Goal: Information Seeking & Learning: Learn about a topic

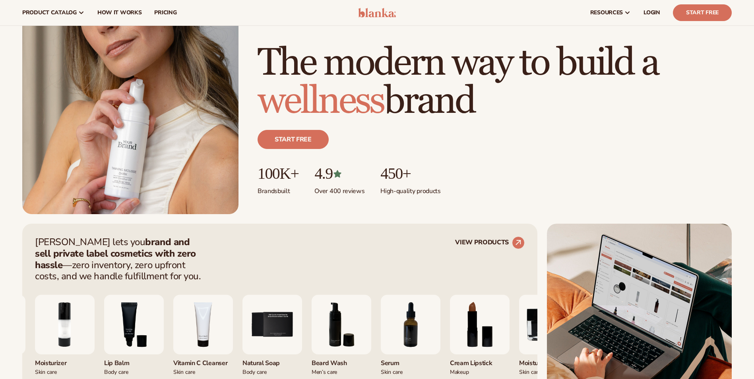
scroll to position [40, 0]
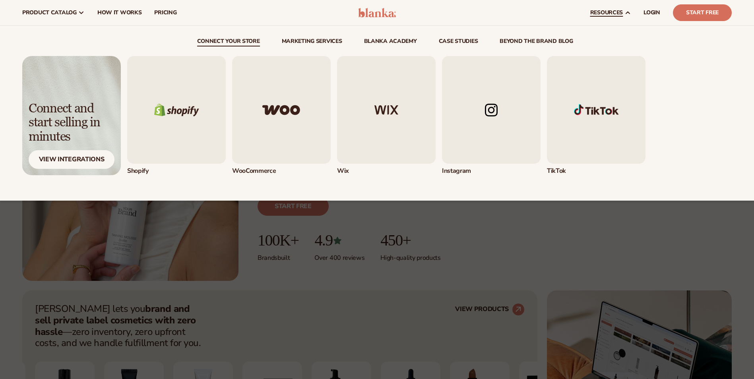
click at [625, 14] on icon at bounding box center [627, 13] width 6 height 6
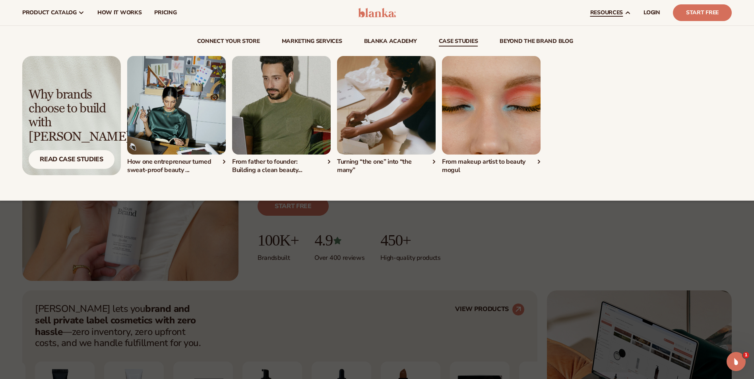
click at [461, 39] on link "case studies" at bounding box center [458, 43] width 39 height 8
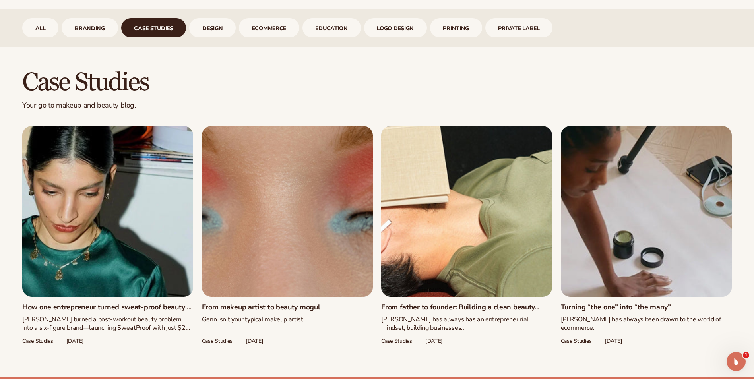
scroll to position [437, 0]
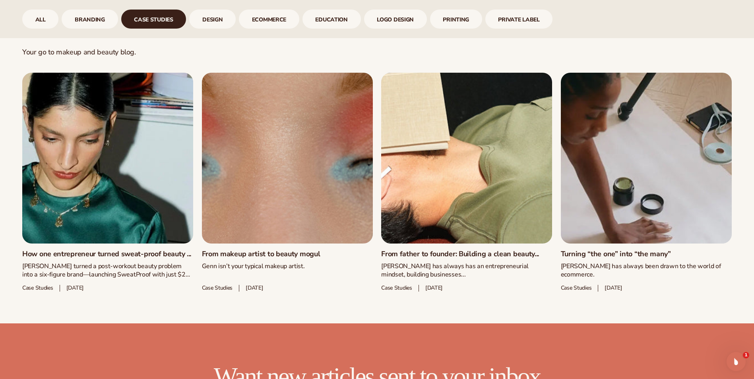
click at [268, 250] on link "From makeup artist to beauty mogul" at bounding box center [287, 254] width 171 height 9
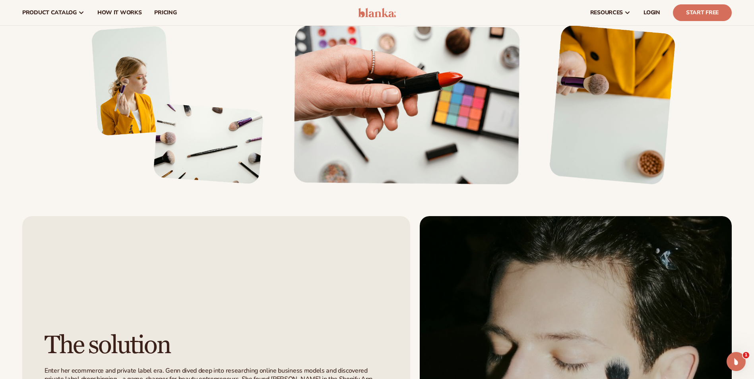
scroll to position [834, 0]
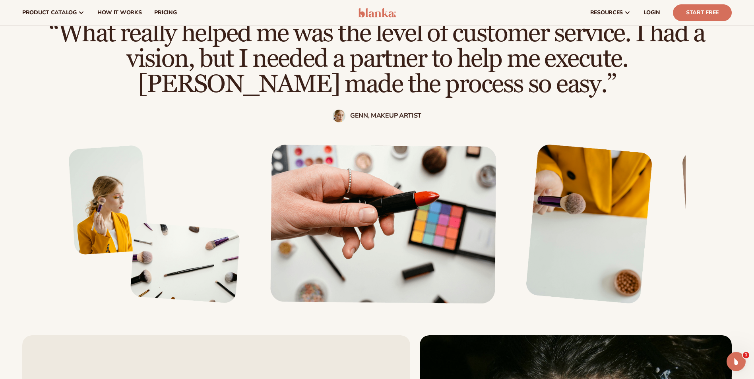
click at [385, 187] on img "3 / 4" at bounding box center [383, 224] width 226 height 159
click at [372, 187] on img "3 / 4" at bounding box center [383, 224] width 226 height 159
click at [704, 182] on div at bounding box center [377, 212] width 754 height 181
click at [422, 200] on img "3 / 4" at bounding box center [383, 224] width 226 height 159
click at [538, 191] on img "4 / 4" at bounding box center [589, 224] width 125 height 159
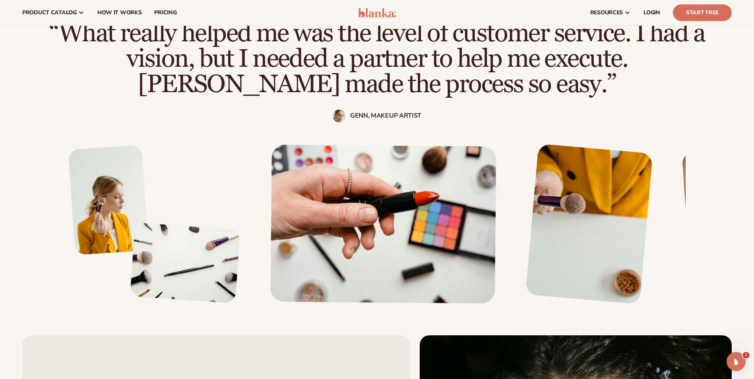
click at [689, 85] on h2 "“What really helped me was the level of customer service. I had a vision, but I…" at bounding box center [377, 59] width 690 height 76
click at [490, 242] on img "3 / 4" at bounding box center [383, 224] width 226 height 159
click at [424, 206] on img "3 / 4" at bounding box center [383, 224] width 226 height 159
click at [409, 200] on img "3 / 4" at bounding box center [383, 224] width 226 height 159
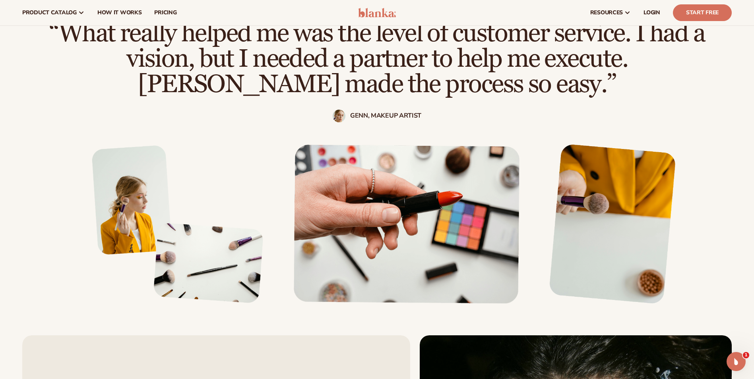
click at [570, 212] on div at bounding box center [377, 224] width 572 height 159
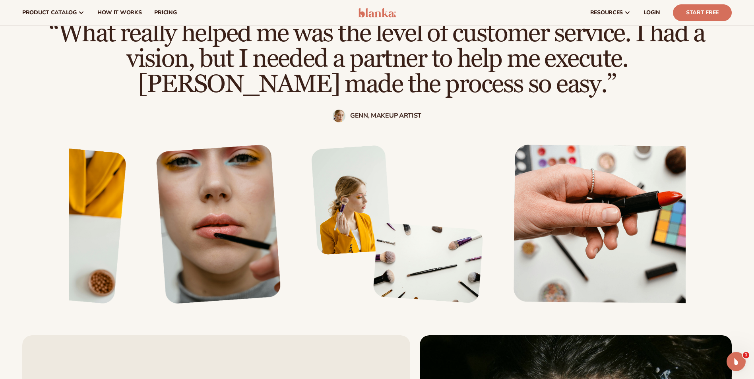
click at [441, 263] on img "2 / 4" at bounding box center [396, 224] width 173 height 159
click at [373, 13] on img at bounding box center [377, 13] width 38 height 10
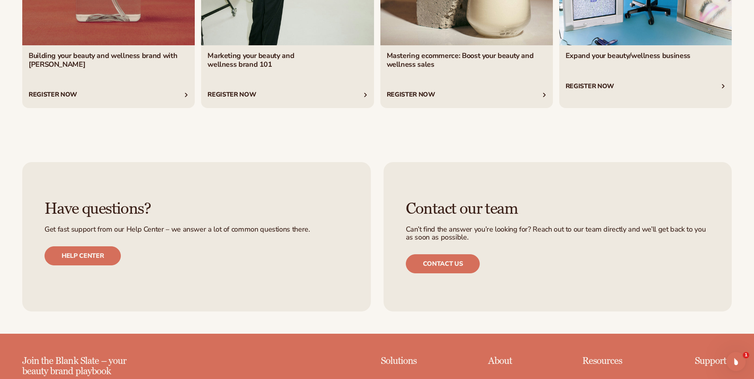
scroll to position [3298, 0]
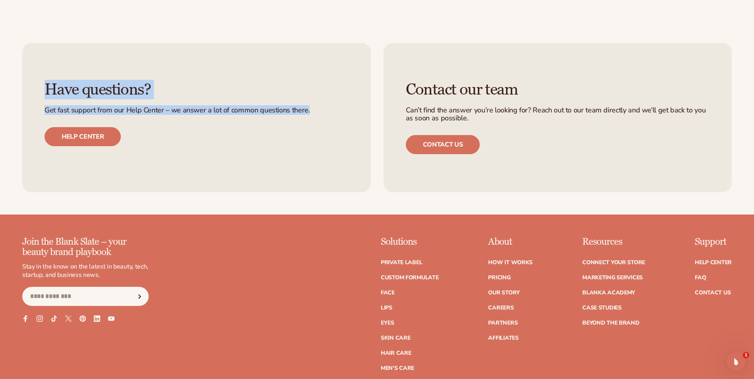
drag, startPoint x: 49, startPoint y: 85, endPoint x: 316, endPoint y: 112, distance: 268.4
click at [316, 112] on div "Have questions? Get fast support from our Help Center – we answer a lot of comm…" at bounding box center [196, 113] width 348 height 141
click at [266, 110] on p "Get fast support from our Help Center – we answer a lot of common questions the…" at bounding box center [197, 110] width 304 height 8
click at [300, 114] on p "Get fast support from our Help Center – we answer a lot of common questions the…" at bounding box center [197, 110] width 304 height 8
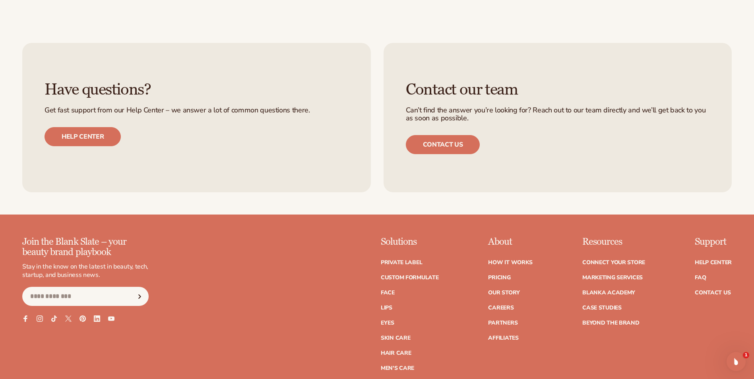
click at [237, 196] on div "Have questions? Get fast support from our Help Center – we answer a lot of comm…" at bounding box center [377, 118] width 754 height 194
drag, startPoint x: 309, startPoint y: 108, endPoint x: 80, endPoint y: 110, distance: 228.9
click at [80, 110] on p "Get fast support from our Help Center – we answer a lot of common questions the…" at bounding box center [197, 110] width 304 height 8
click at [81, 108] on p "Get fast support from our Help Center – we answer a lot of common questions the…" at bounding box center [197, 110] width 304 height 8
click at [327, 101] on div "Have questions? Get fast support from our Help Center – we answer a lot of comm…" at bounding box center [196, 113] width 348 height 141
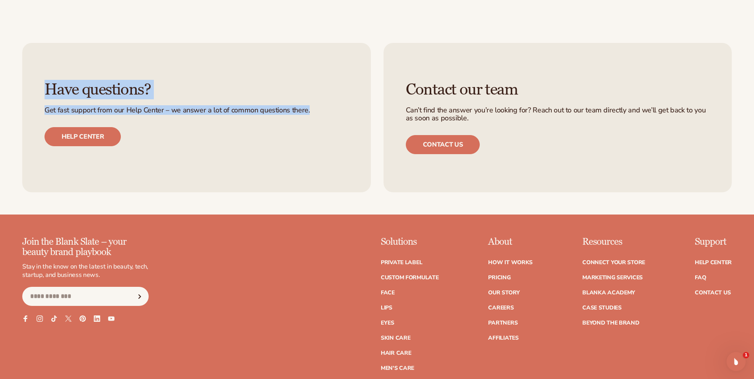
drag, startPoint x: 311, startPoint y: 108, endPoint x: 48, endPoint y: 87, distance: 263.9
click at [48, 87] on div "Have questions? Get fast support from our Help Center – we answer a lot of comm…" at bounding box center [196, 113] width 348 height 141
copy div "Have questions? Get fast support from our Help Center – we answer a lot of comm…"
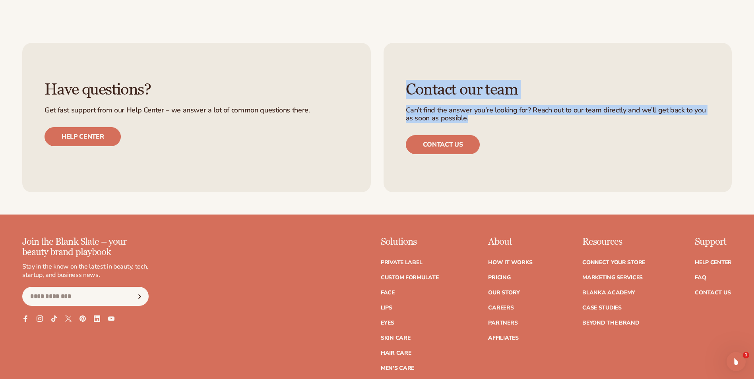
drag, startPoint x: 432, startPoint y: 118, endPoint x: 397, endPoint y: 71, distance: 59.1
click at [397, 71] on div "Contact our team Can’t find the answer you’re looking for? Reach out to our tea…" at bounding box center [557, 117] width 348 height 149
copy div "Contact our team Can’t find the answer you’re looking for? Reach out to our tea…"
